Goal: Information Seeking & Learning: Stay updated

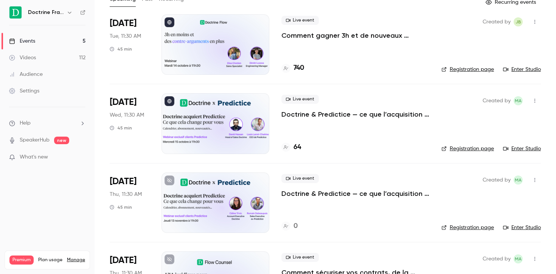
scroll to position [51, 0]
